Goal: Information Seeking & Learning: Learn about a topic

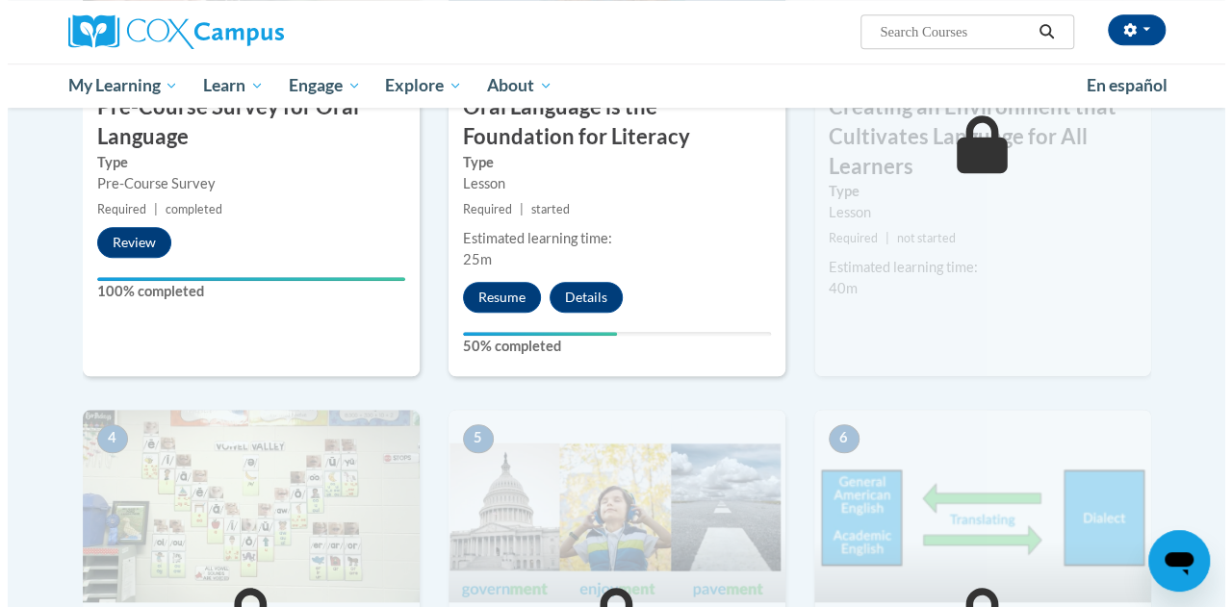
scroll to position [473, 0]
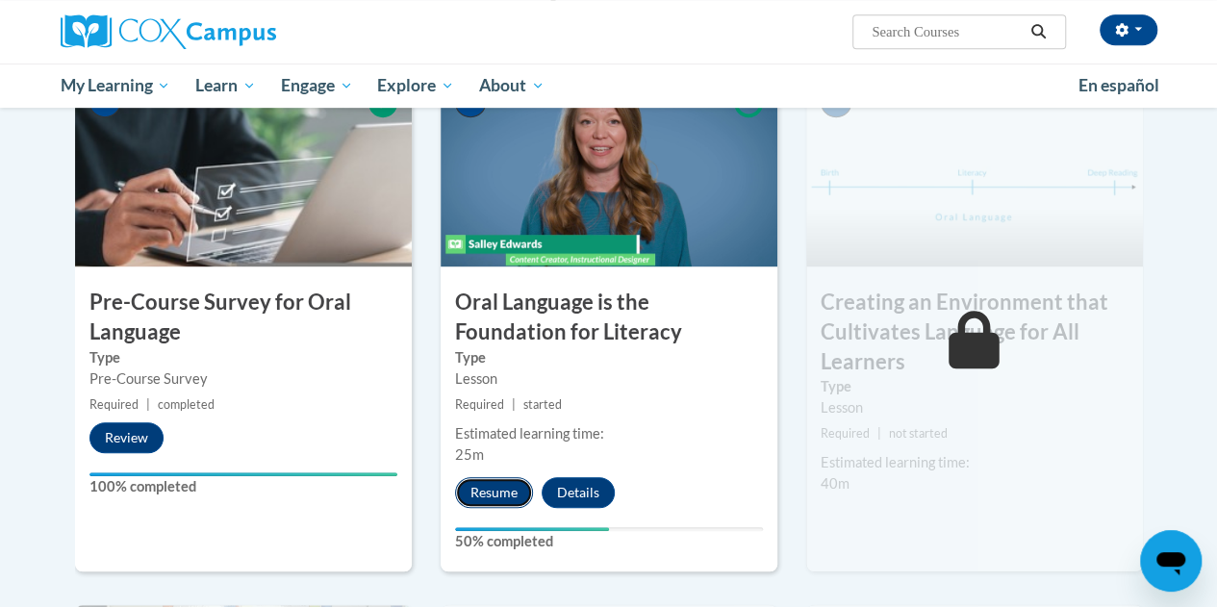
click at [482, 491] on button "Resume" at bounding box center [494, 492] width 78 height 31
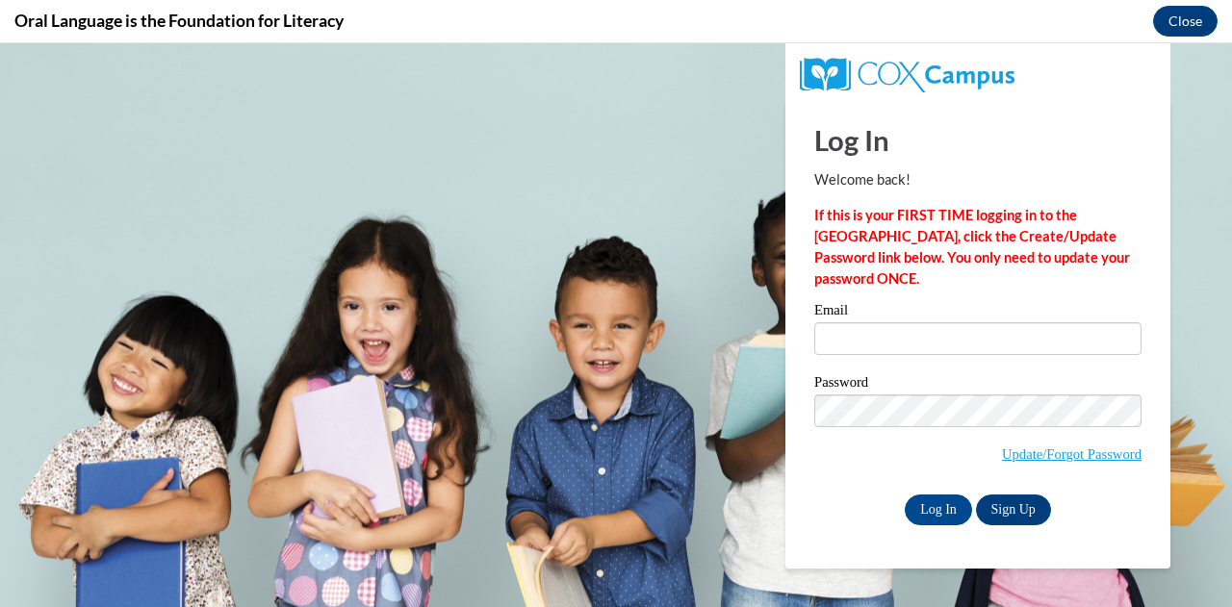
scroll to position [0, 0]
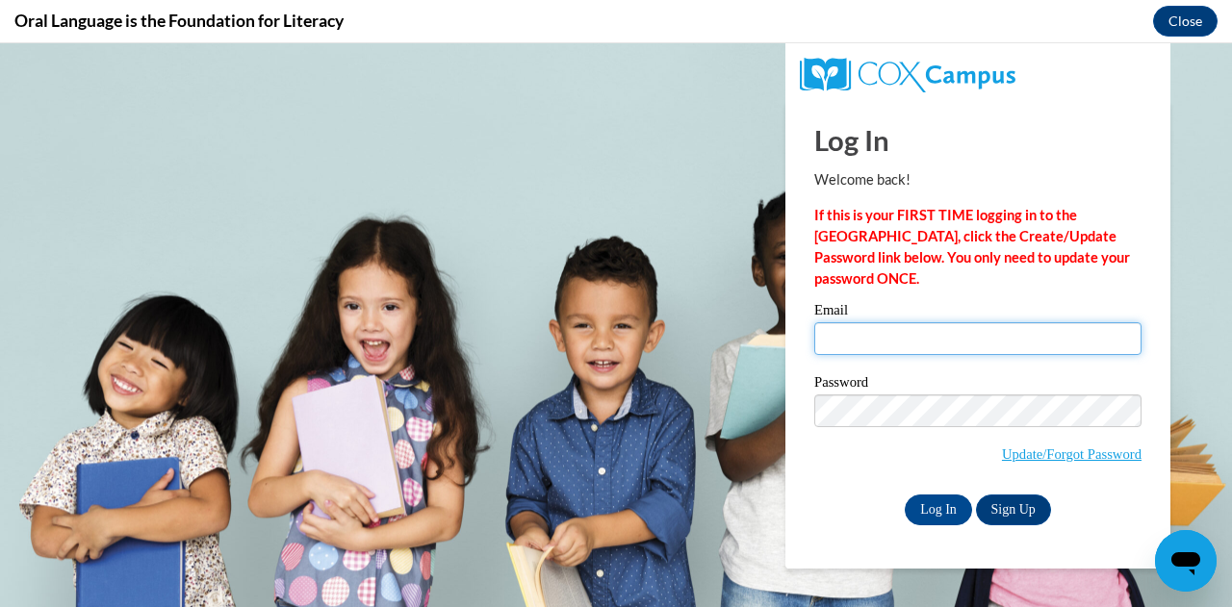
click at [854, 350] on input "Email" at bounding box center [977, 338] width 327 height 33
type input "katherine.stuckey@aiu3.net"
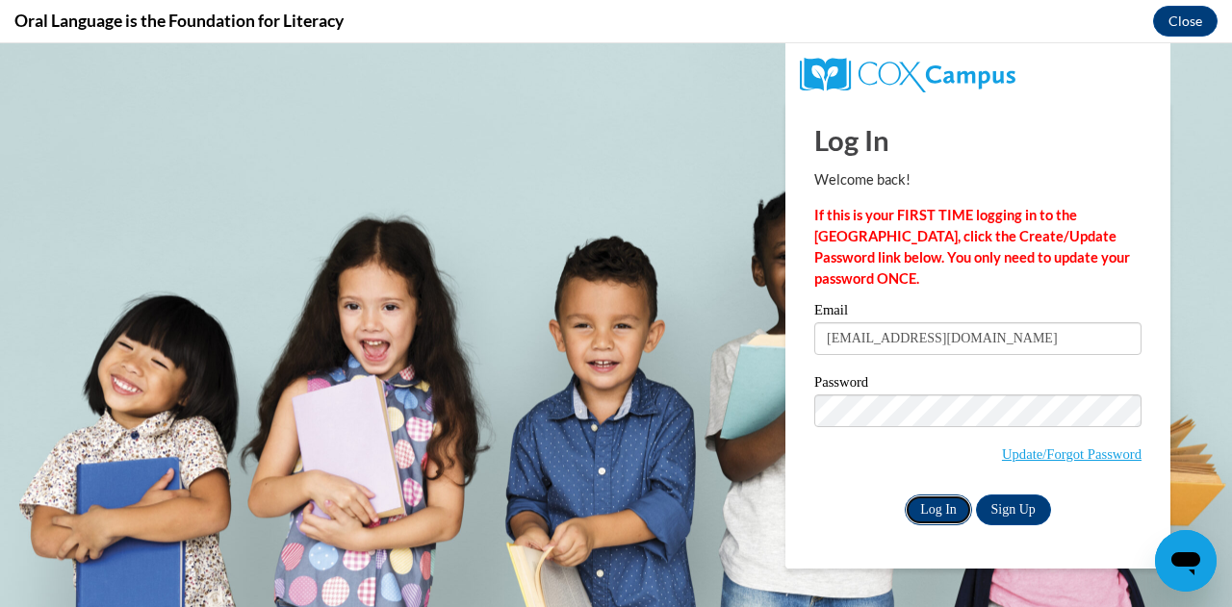
click at [933, 509] on input "Log In" at bounding box center [938, 510] width 67 height 31
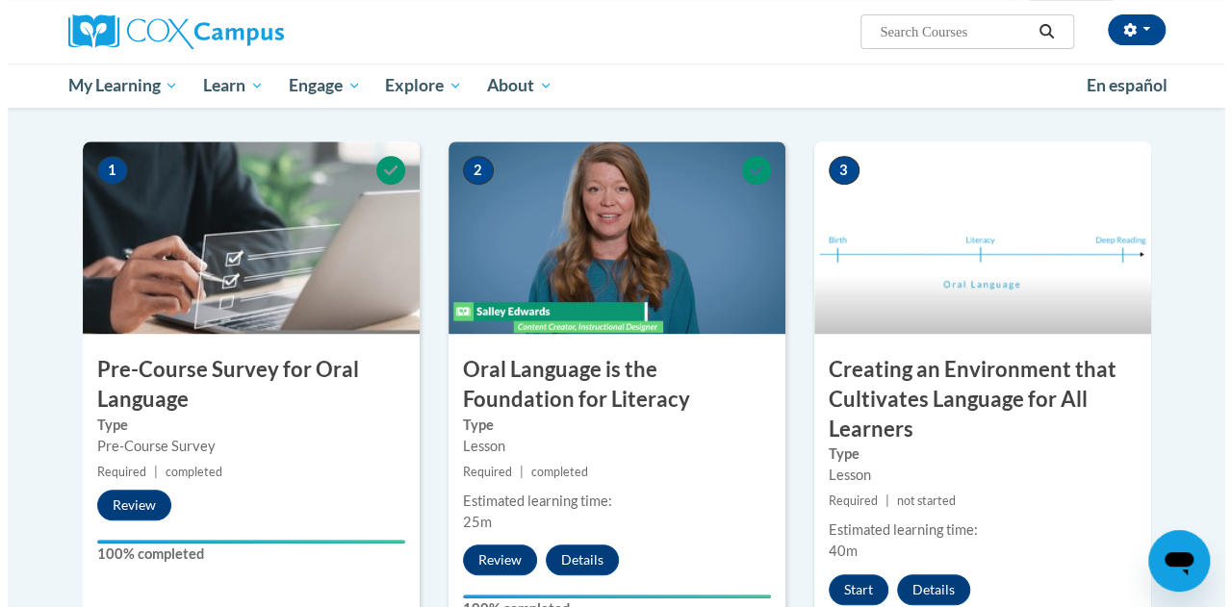
scroll to position [403, 0]
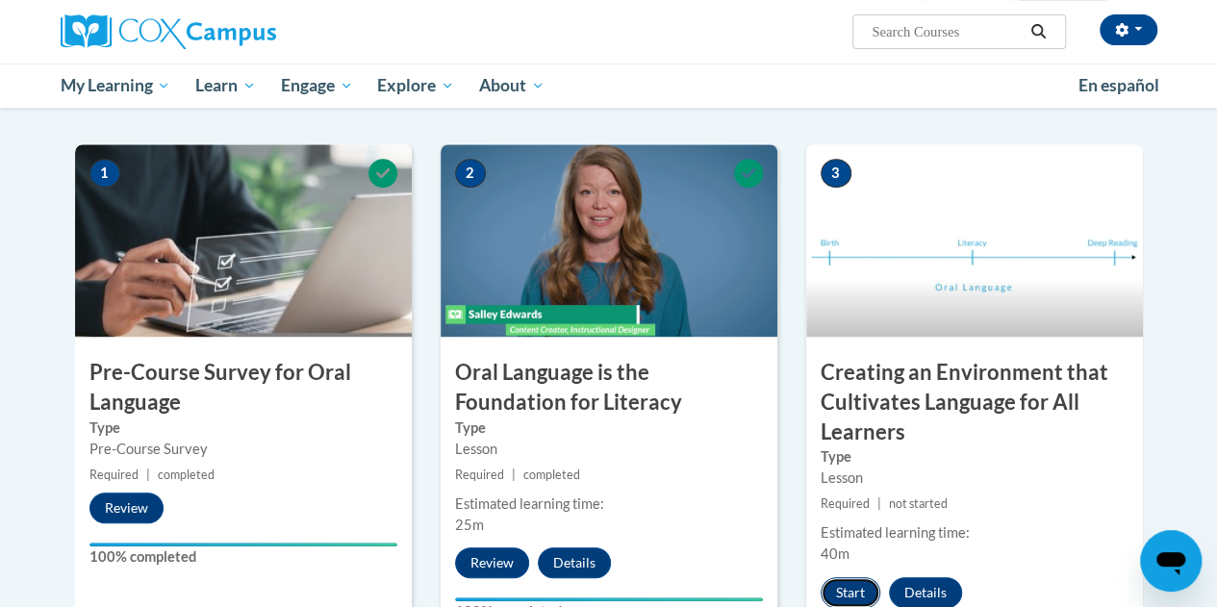
click at [848, 586] on button "Start" at bounding box center [851, 592] width 60 height 31
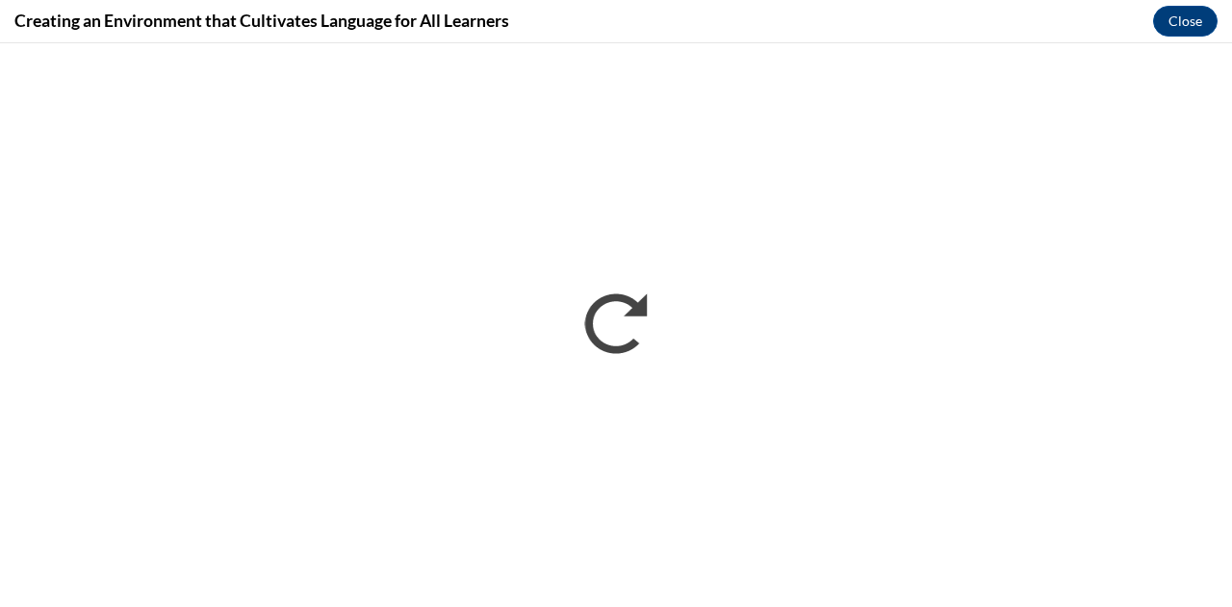
scroll to position [0, 0]
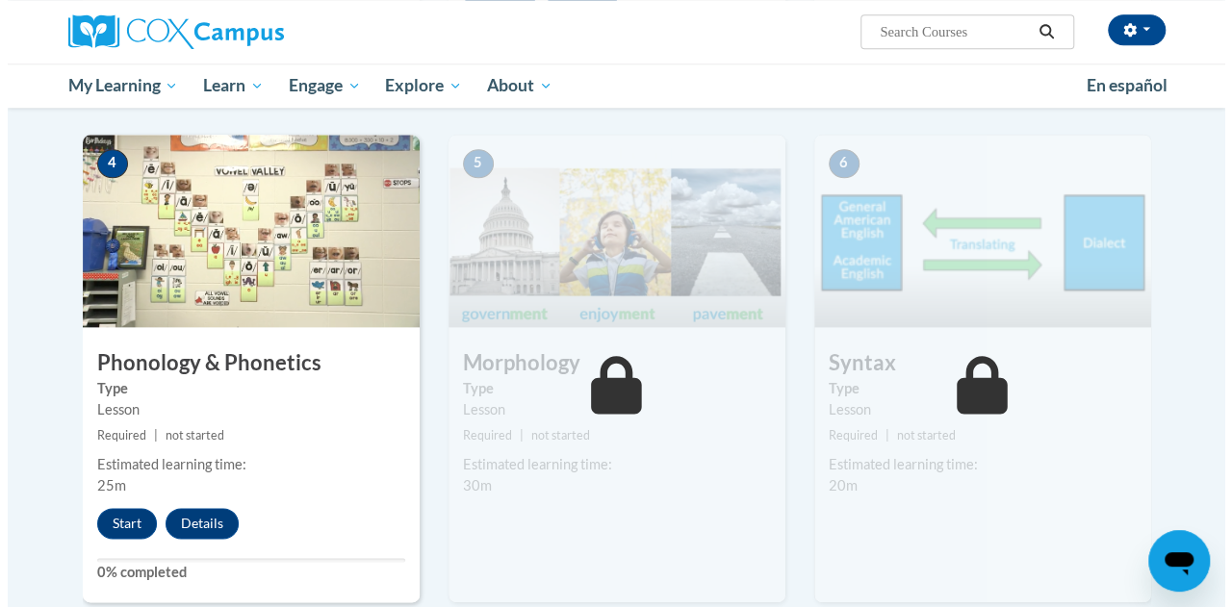
scroll to position [937, 0]
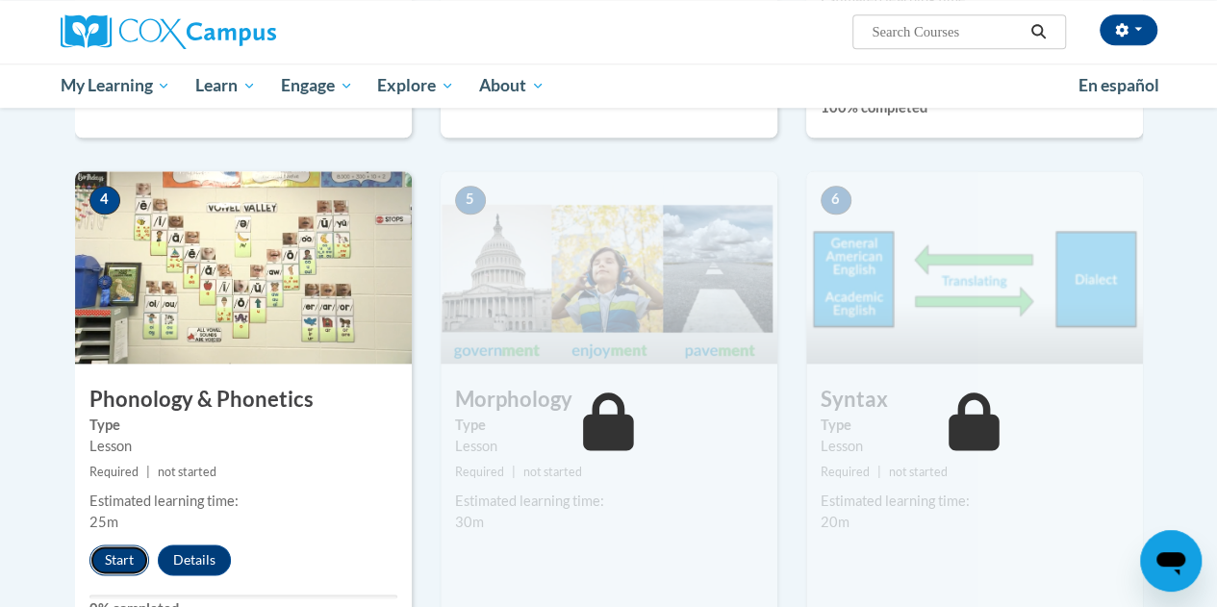
click at [113, 549] on button "Start" at bounding box center [119, 560] width 60 height 31
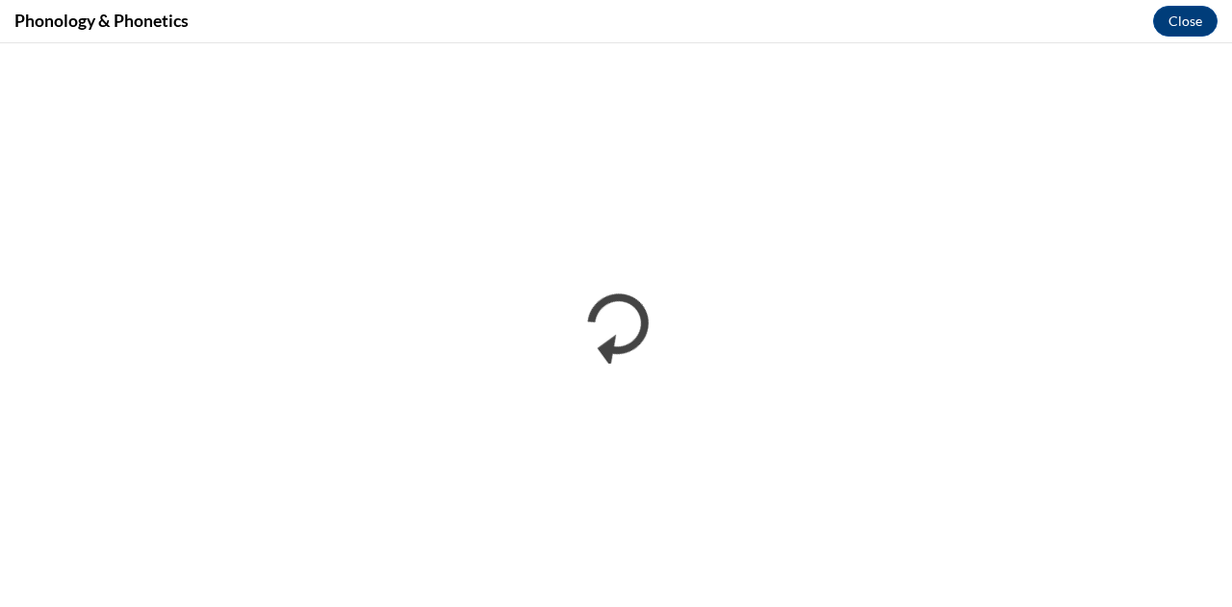
scroll to position [0, 0]
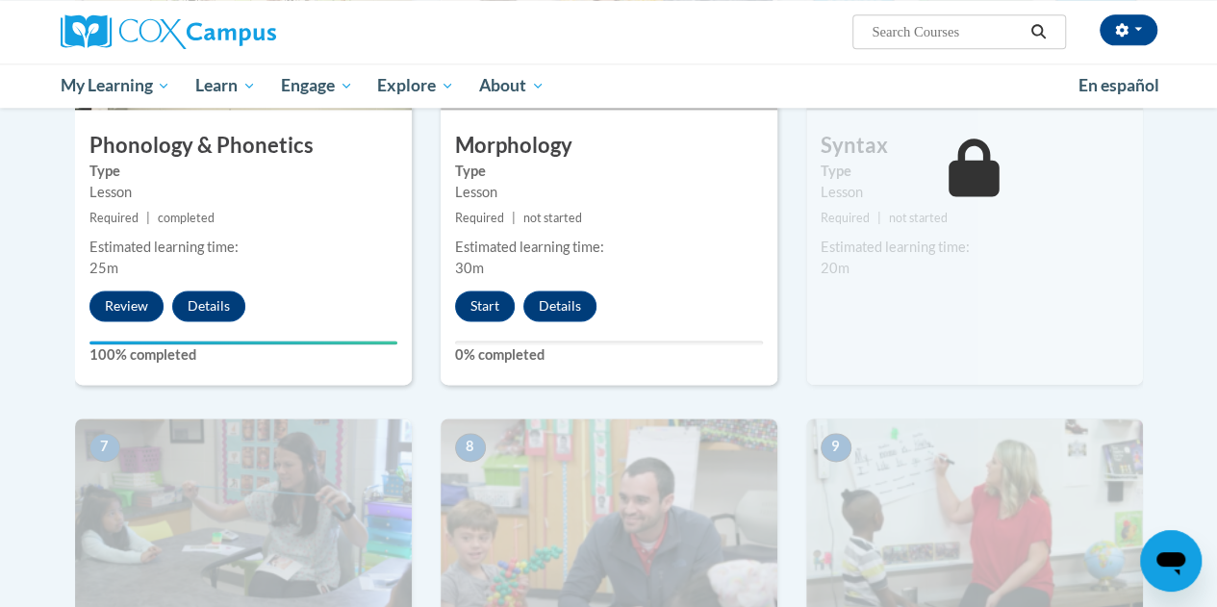
scroll to position [1148, 0]
